Goal: Transaction & Acquisition: Purchase product/service

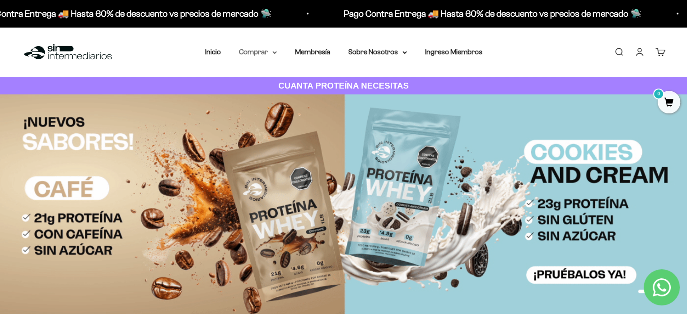
click at [262, 57] on summary "Comprar" at bounding box center [258, 52] width 38 height 12
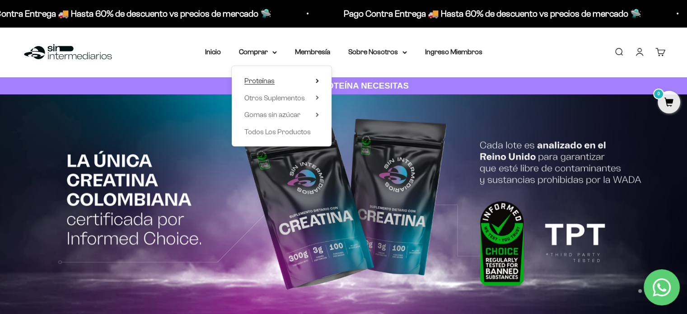
click at [308, 82] on summary "Proteínas" at bounding box center [281, 81] width 74 height 12
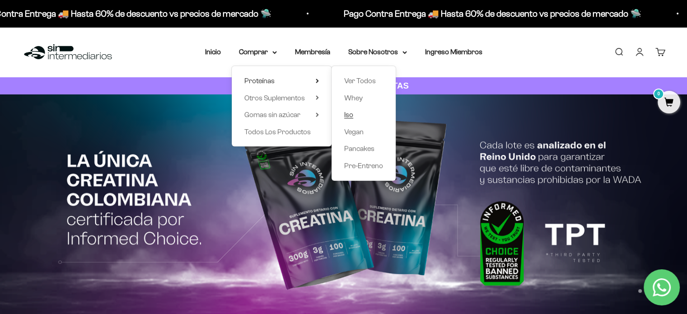
click at [350, 117] on span "Iso" at bounding box center [348, 115] width 9 height 8
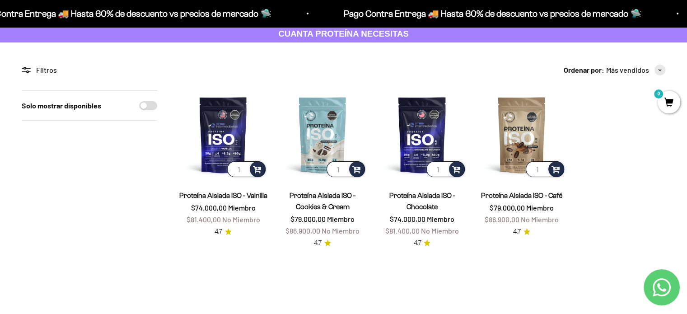
scroll to position [53, 0]
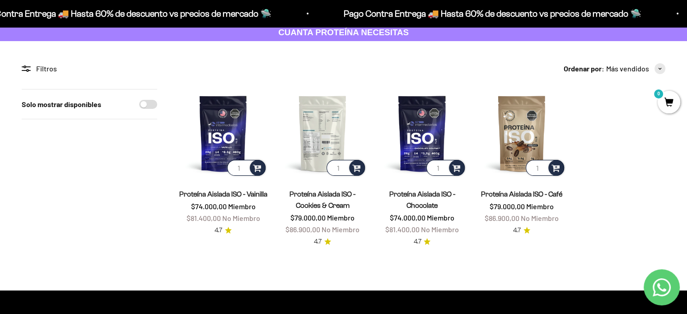
click at [321, 123] on img at bounding box center [322, 133] width 88 height 88
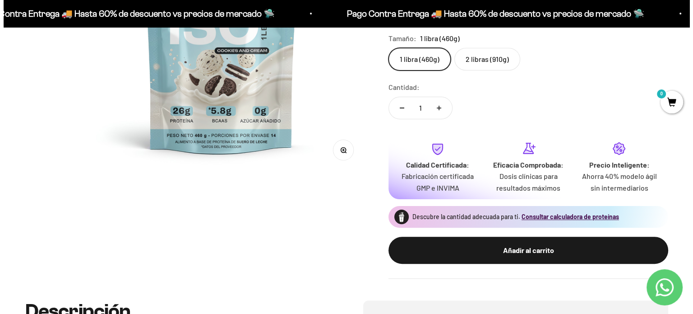
scroll to position [222, 0]
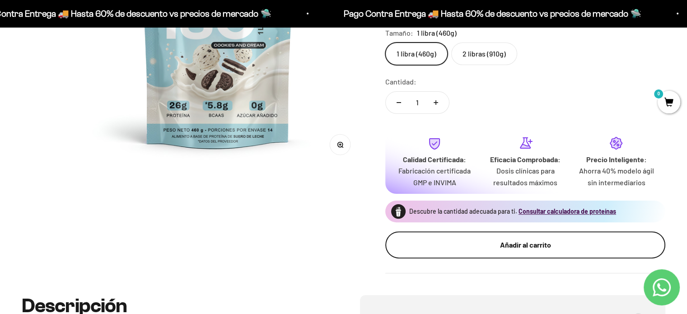
click at [534, 251] on button "Añadir al carrito" at bounding box center [525, 244] width 280 height 27
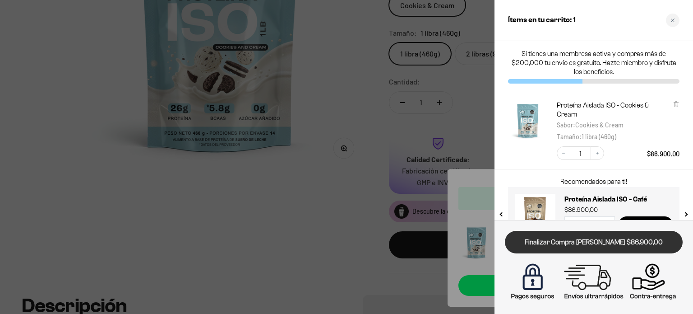
click at [549, 243] on link "Finalizar Compra [PERSON_NAME] $86.900,00" at bounding box center [594, 242] width 178 height 23
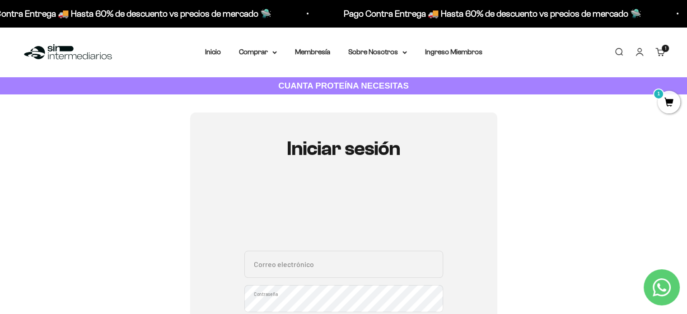
click at [636, 51] on link "Iniciar sesión" at bounding box center [639, 52] width 10 height 10
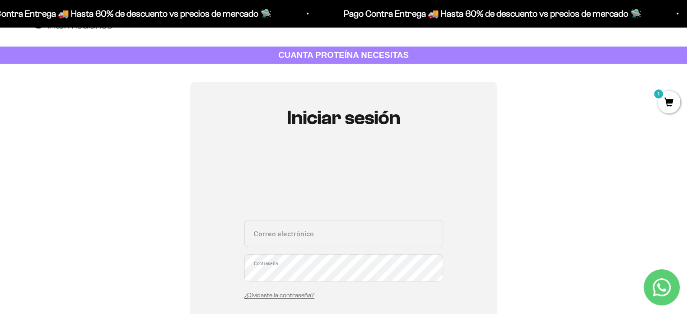
scroll to position [31, 0]
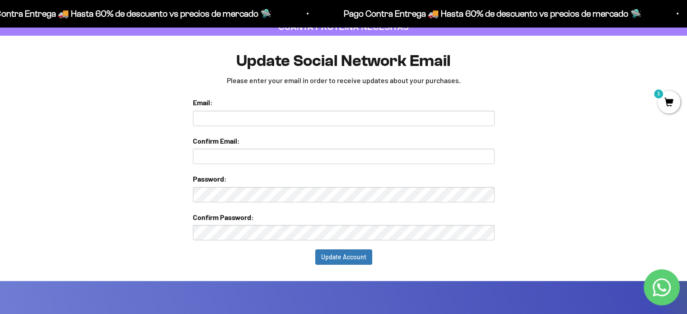
scroll to position [56, 0]
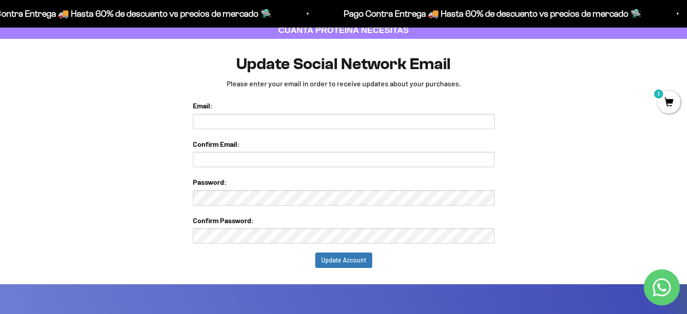
click at [244, 128] on input "text" at bounding box center [344, 121] width 302 height 15
type input "sebastian_4212@hotmail.com"
click at [235, 155] on input "text" at bounding box center [344, 159] width 302 height 15
click at [234, 158] on input "text" at bounding box center [344, 159] width 302 height 15
type input "sebastian_4212@hotmail.com"
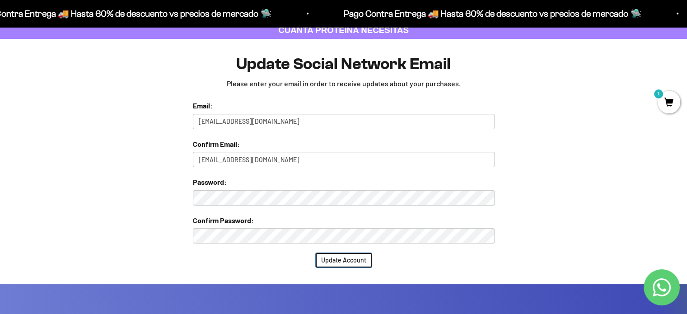
click at [332, 255] on input "Update Account" at bounding box center [343, 259] width 57 height 15
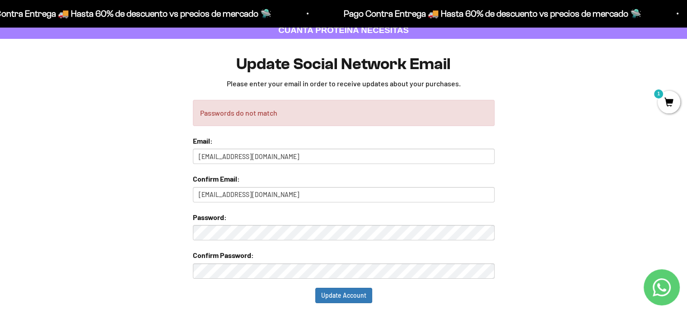
click at [322, 283] on form "Passwords do not match Email: sebastian_4212@hotmail.com Confirm Email: sebasti…" at bounding box center [344, 201] width 302 height 203
click at [322, 285] on form "Passwords do not match Email: sebastian_4212@hotmail.com Confirm Email: sebasti…" at bounding box center [344, 201] width 302 height 203
click at [322, 290] on input "Update Account" at bounding box center [343, 295] width 57 height 15
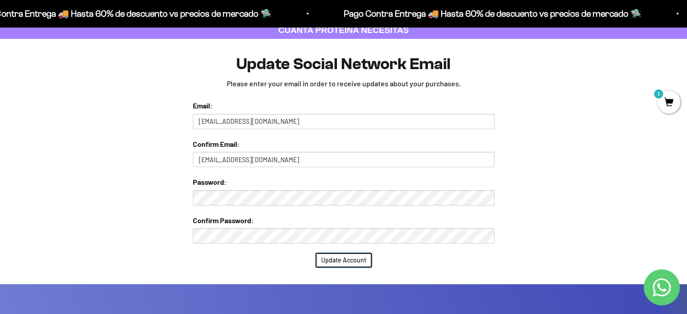
click at [343, 261] on input "Update Account" at bounding box center [343, 259] width 57 height 15
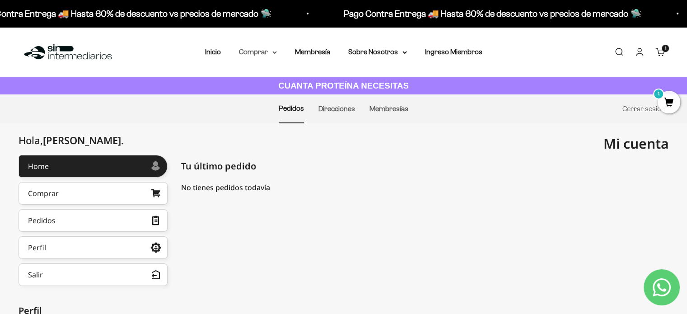
click at [254, 50] on summary "Comprar" at bounding box center [258, 52] width 38 height 12
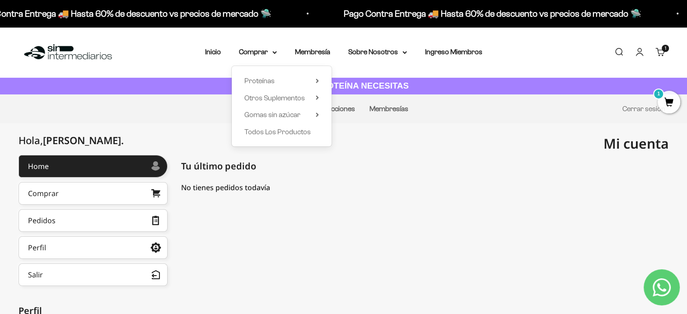
click at [285, 86] on summary "Proteínas" at bounding box center [281, 81] width 74 height 12
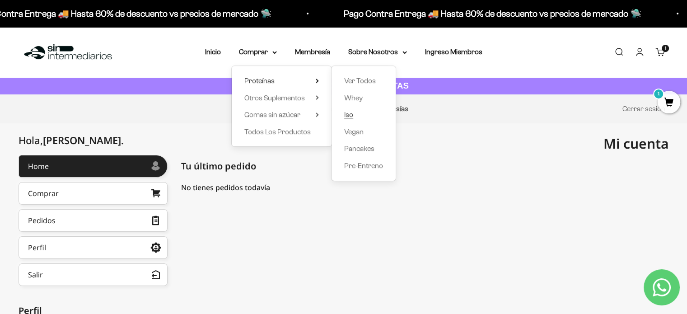
click at [351, 115] on span "Iso" at bounding box center [348, 115] width 9 height 8
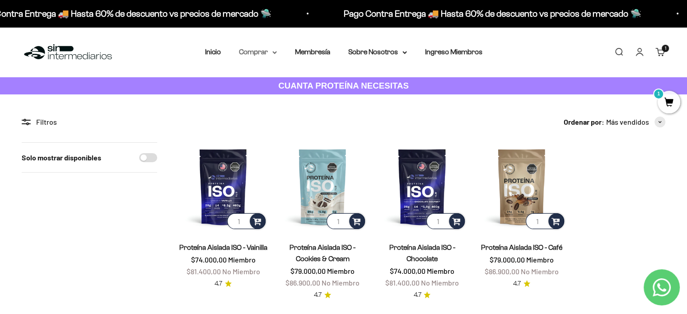
click at [253, 55] on summary "Comprar" at bounding box center [258, 52] width 38 height 12
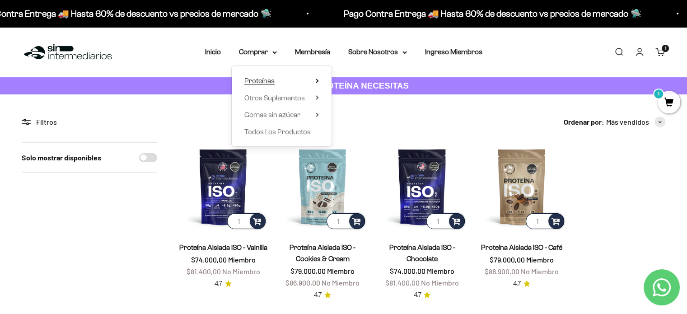
click at [259, 81] on span "Proteínas" at bounding box center [259, 81] width 30 height 8
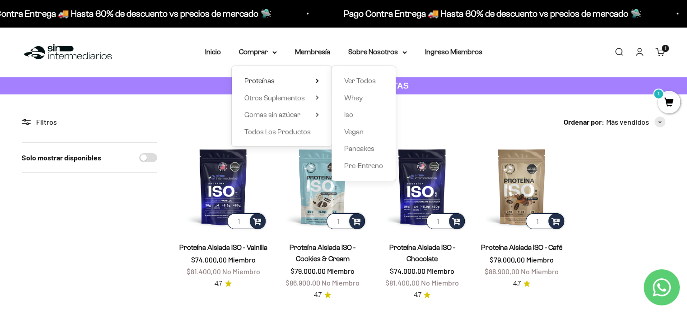
click at [343, 81] on div "Ver Todos Whey Iso Vegan Pancakes Pre-Entreno" at bounding box center [363, 123] width 64 height 115
click at [345, 81] on span "Ver Todos" at bounding box center [360, 81] width 32 height 8
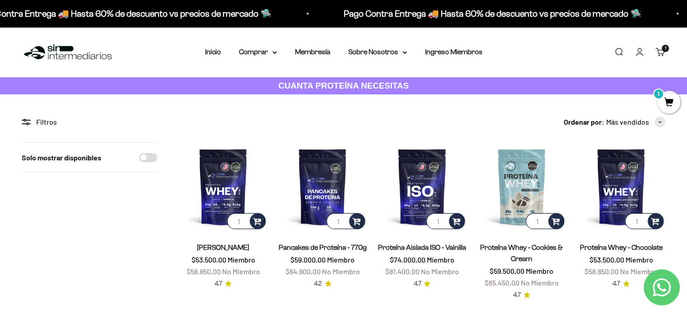
click at [668, 100] on span "1" at bounding box center [668, 102] width 23 height 23
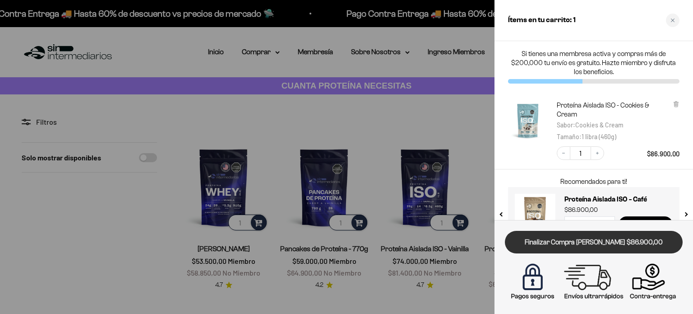
click at [573, 238] on link "Finalizar Compra Segura $86.900,00" at bounding box center [594, 242] width 178 height 23
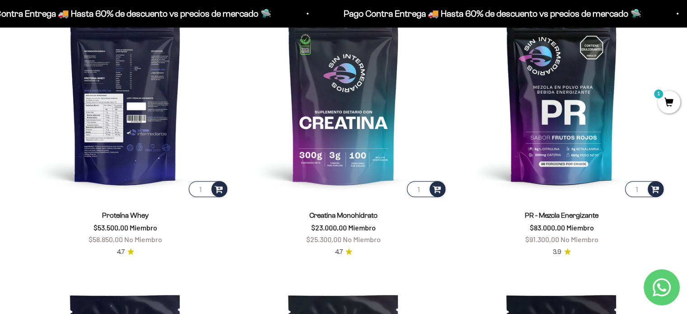
scroll to position [446, 0]
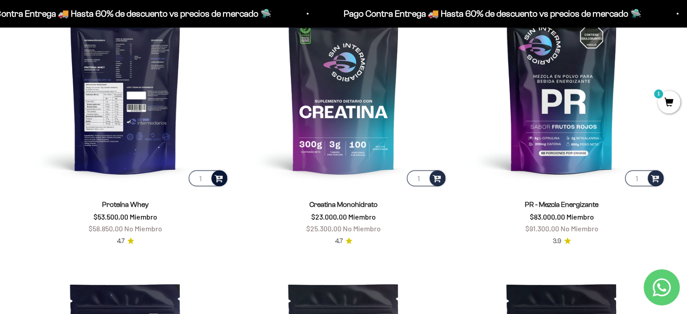
click at [216, 177] on span at bounding box center [218, 177] width 9 height 10
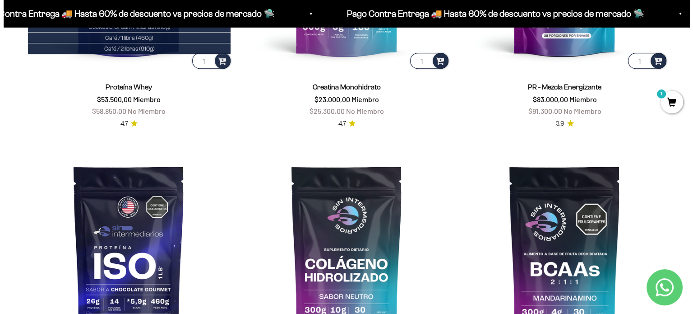
scroll to position [368, 0]
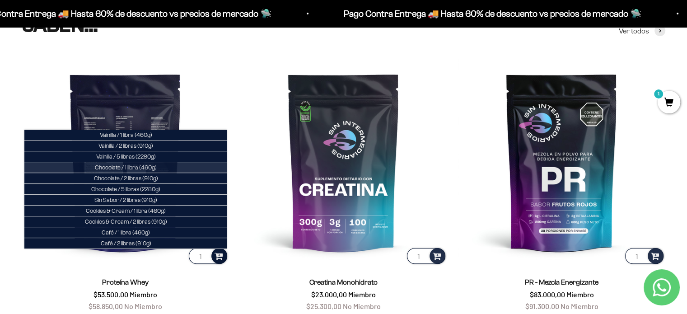
click at [162, 166] on li "Chocolate / 1 libra (460g)" at bounding box center [125, 167] width 203 height 11
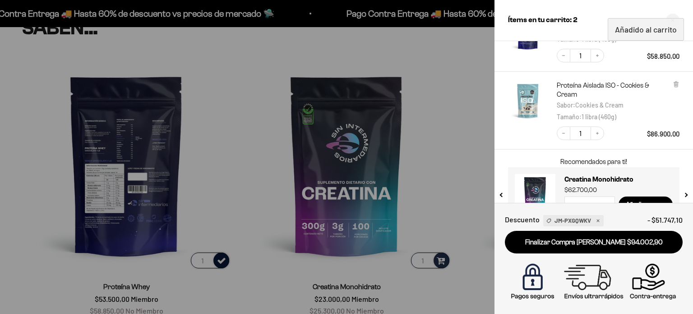
scroll to position [113, 0]
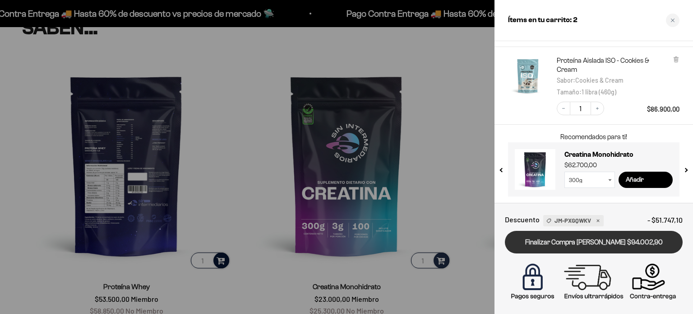
click at [558, 238] on link "Finalizar Compra [PERSON_NAME] $94.002,90" at bounding box center [594, 242] width 178 height 23
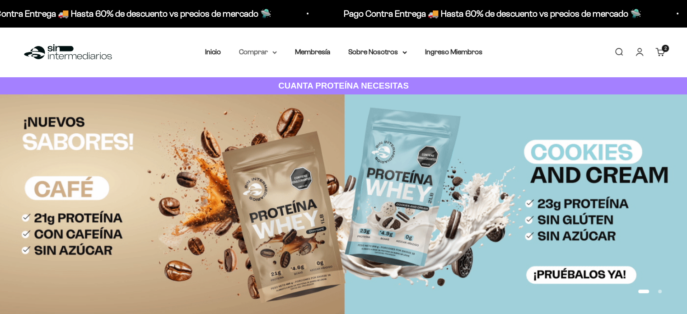
click at [264, 56] on summary "Comprar" at bounding box center [258, 52] width 38 height 12
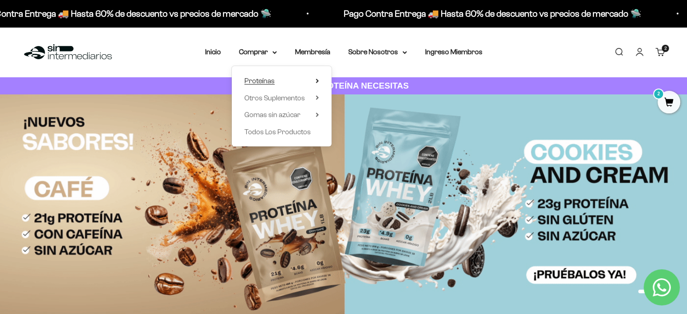
click at [271, 79] on span "Proteínas" at bounding box center [259, 81] width 30 height 8
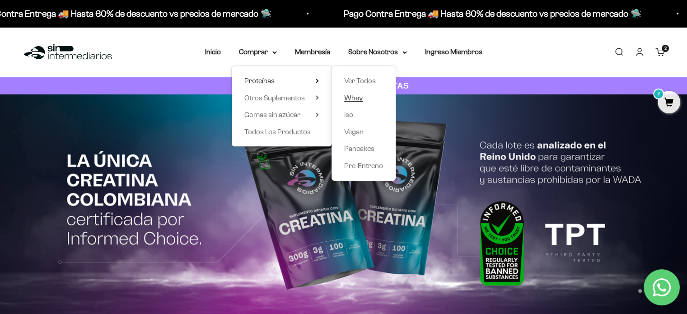
click at [358, 99] on span "Whey" at bounding box center [353, 98] width 19 height 8
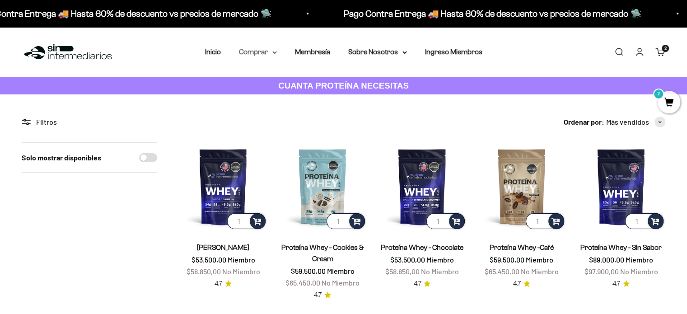
click at [273, 56] on summary "Comprar" at bounding box center [258, 52] width 38 height 12
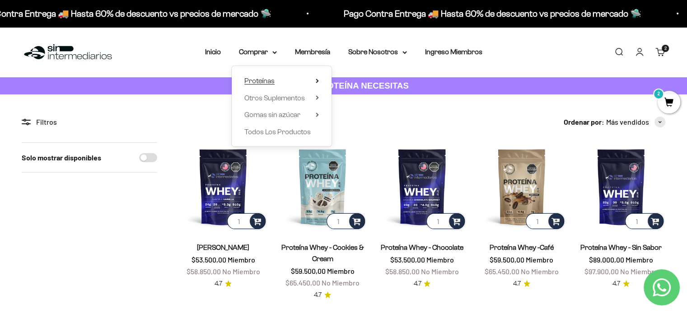
click at [284, 85] on summary "Proteínas" at bounding box center [281, 81] width 74 height 12
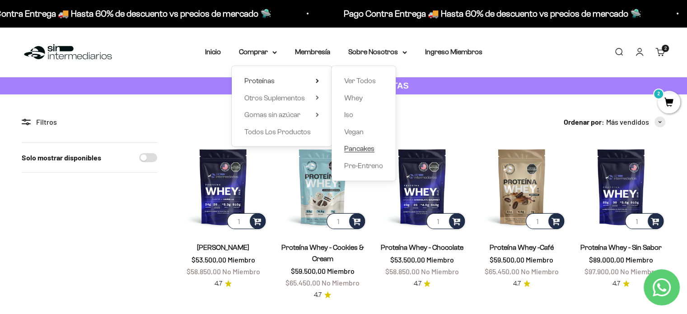
click at [350, 146] on span "Pancakes" at bounding box center [359, 148] width 30 height 8
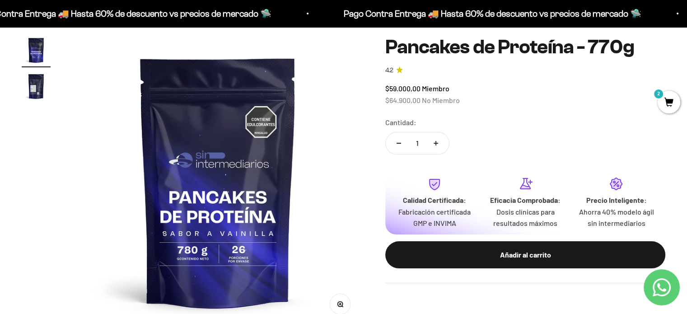
scroll to position [74, 0]
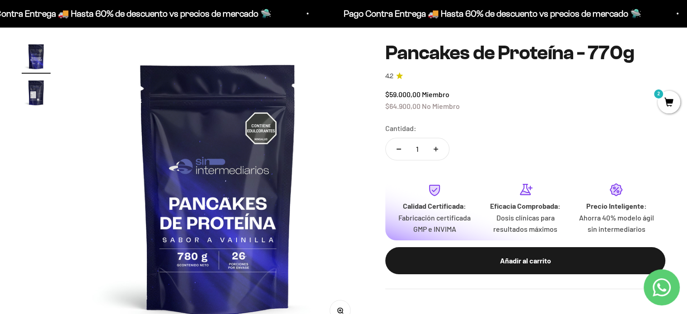
click at [30, 88] on img "Ir al artículo 2" at bounding box center [36, 92] width 29 height 29
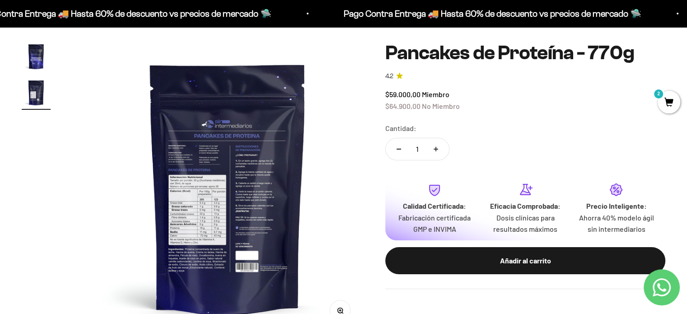
scroll to position [0, 302]
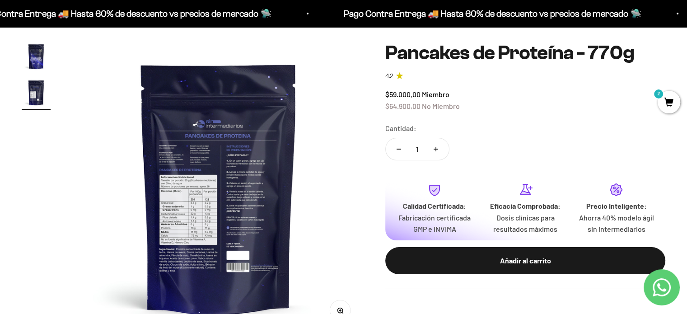
click at [191, 211] on img at bounding box center [218, 187] width 291 height 291
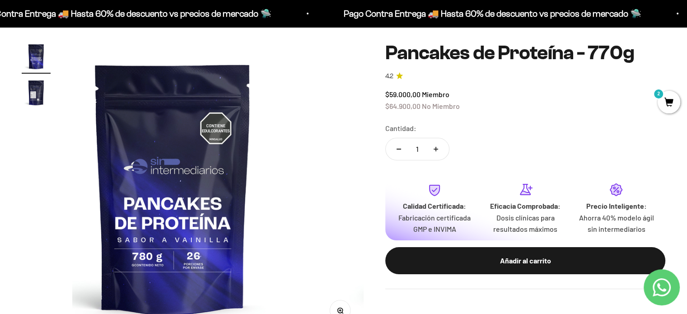
scroll to position [0, 0]
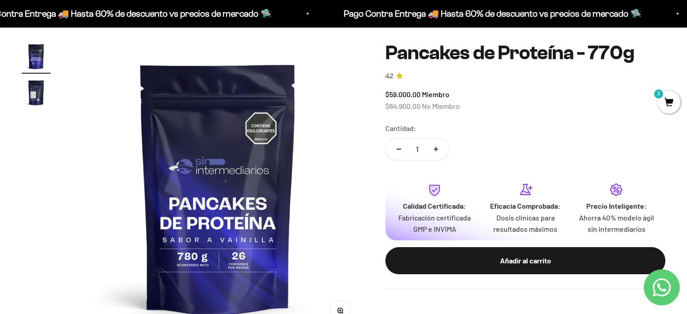
click at [273, 214] on img at bounding box center [217, 187] width 291 height 291
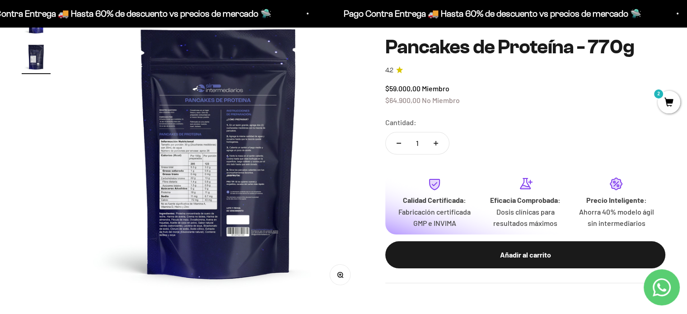
scroll to position [75, 0]
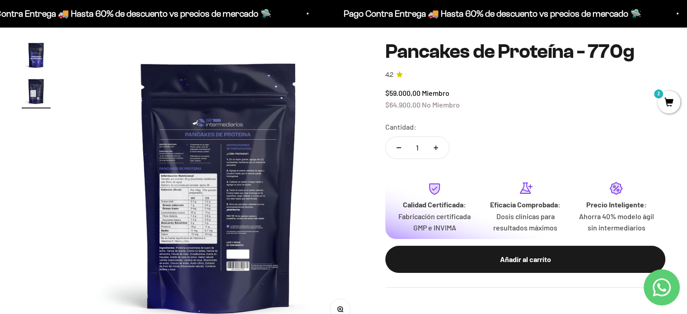
click at [161, 219] on img at bounding box center [218, 186] width 291 height 291
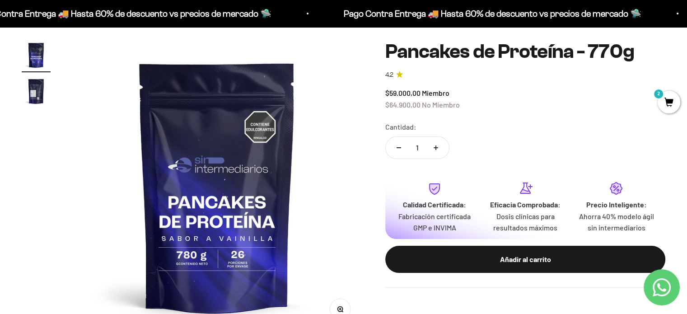
scroll to position [0, 0]
